Goal: Task Accomplishment & Management: Manage account settings

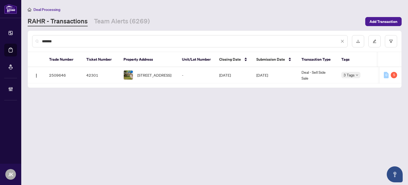
drag, startPoint x: 72, startPoint y: 38, endPoint x: 23, endPoint y: 42, distance: 48.8
click at [23, 42] on main "Deal Processing [PERSON_NAME] - Transactions Team Alerts (6269) Add Transaction…" at bounding box center [214, 92] width 387 height 185
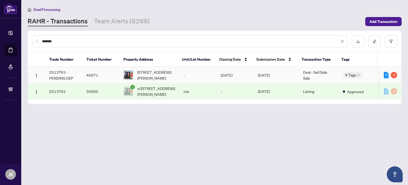
type input "*******"
click at [282, 74] on td "[DATE]" at bounding box center [276, 75] width 45 height 16
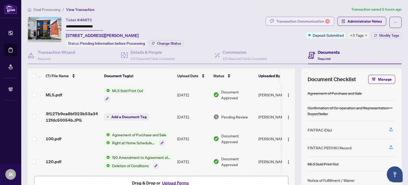
click at [289, 23] on div "Transaction Communication 4" at bounding box center [303, 21] width 54 height 8
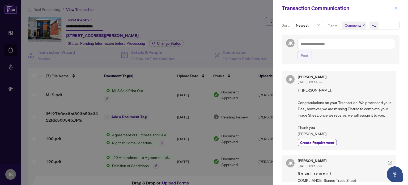
click at [396, 7] on icon "close" at bounding box center [396, 8] width 4 height 4
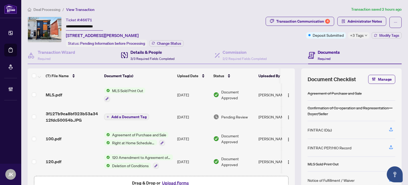
click at [148, 53] on h4 "Details & People" at bounding box center [152, 52] width 44 height 6
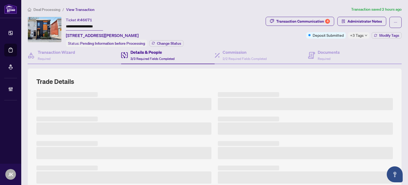
scroll to position [123, 0]
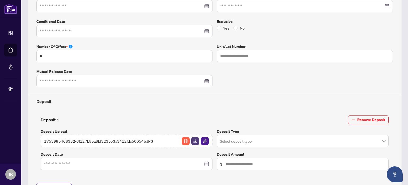
type input "**********"
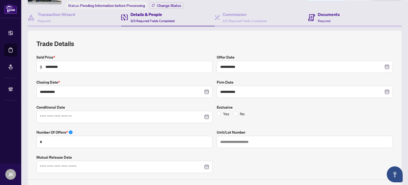
scroll to position [17, 0]
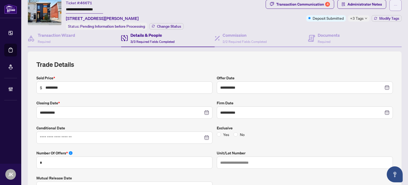
click at [394, 1] on span "button" at bounding box center [396, 5] width 4 height 8
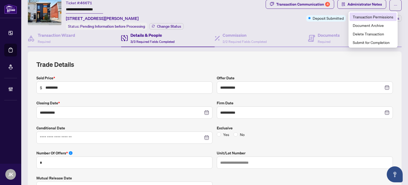
click at [380, 17] on span "Transaction Permissions" at bounding box center [373, 17] width 41 height 6
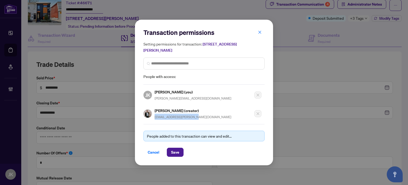
drag, startPoint x: 204, startPoint y: 116, endPoint x: 154, endPoint y: 121, distance: 49.6
click at [154, 121] on div "Transaction permissions Setting permissions for transaction: [STREET_ADDRESS][P…" at bounding box center [203, 92] width 121 height 128
copy span "[EMAIL_ADDRESS][PERSON_NAME][DOMAIN_NAME]"
click at [146, 152] on button "Cancel" at bounding box center [153, 151] width 20 height 9
